Goal: Task Accomplishment & Management: Complete application form

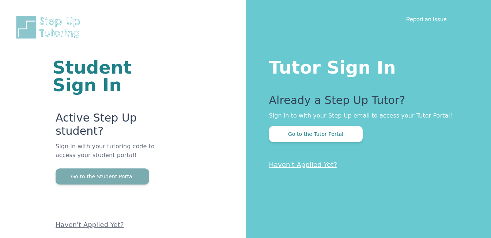
click at [124, 173] on button "Go to the Student Portal" at bounding box center [103, 176] width 94 height 16
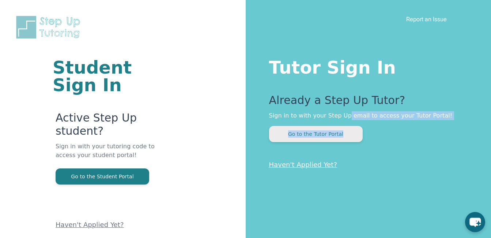
drag, startPoint x: 342, startPoint y: 115, endPoint x: 344, endPoint y: 132, distance: 17.0
click at [344, 132] on div "Already a Step Up Tutor? Sign in to with your Step Up email to access your Tuto…" at bounding box center [365, 118] width 193 height 48
click at [344, 132] on button "Go to the Tutor Portal" at bounding box center [316, 134] width 94 height 16
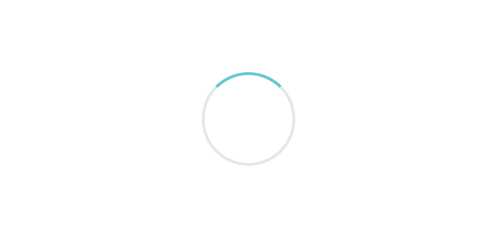
click at [344, 132] on main at bounding box center [248, 119] width 497 height 238
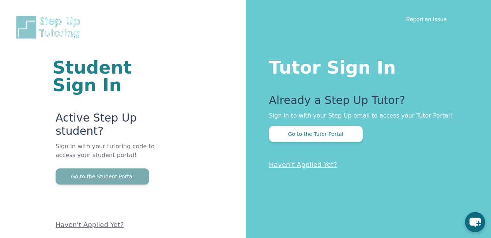
click at [103, 178] on button "Go to the Student Portal" at bounding box center [103, 176] width 94 height 16
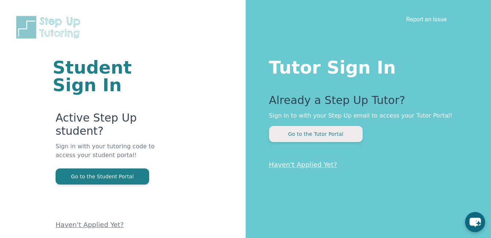
click at [318, 138] on button "Go to the Tutor Portal" at bounding box center [316, 134] width 94 height 16
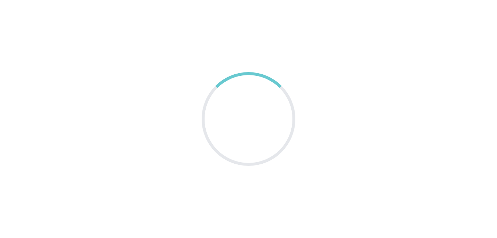
click at [282, 117] on div at bounding box center [249, 119] width 94 height 94
click at [282, 117] on div at bounding box center [248, 119] width 118 height 118
click at [282, 117] on div at bounding box center [249, 119] width 94 height 94
